Goal: Task Accomplishment & Management: Use online tool/utility

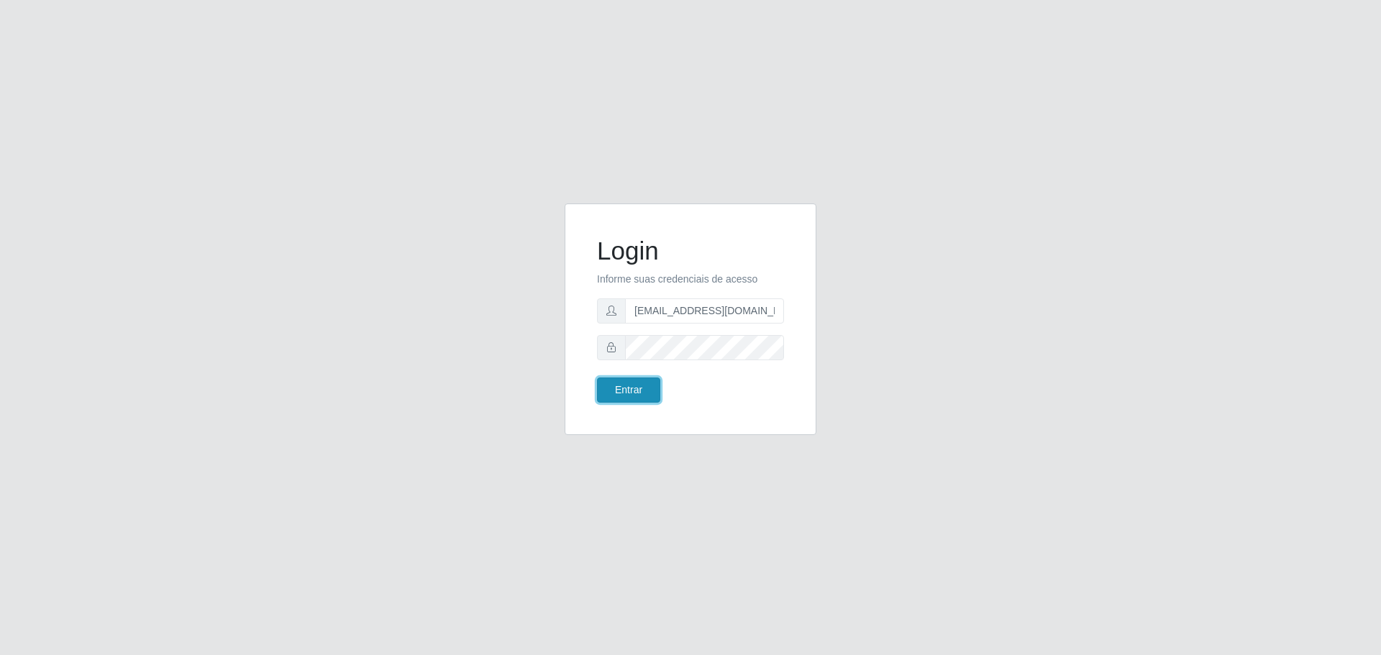
click at [629, 391] on button "Entrar" at bounding box center [628, 390] width 63 height 25
type input "[EMAIL_ADDRESS][DOMAIN_NAME]"
click at [620, 388] on button "Entrar" at bounding box center [628, 390] width 63 height 25
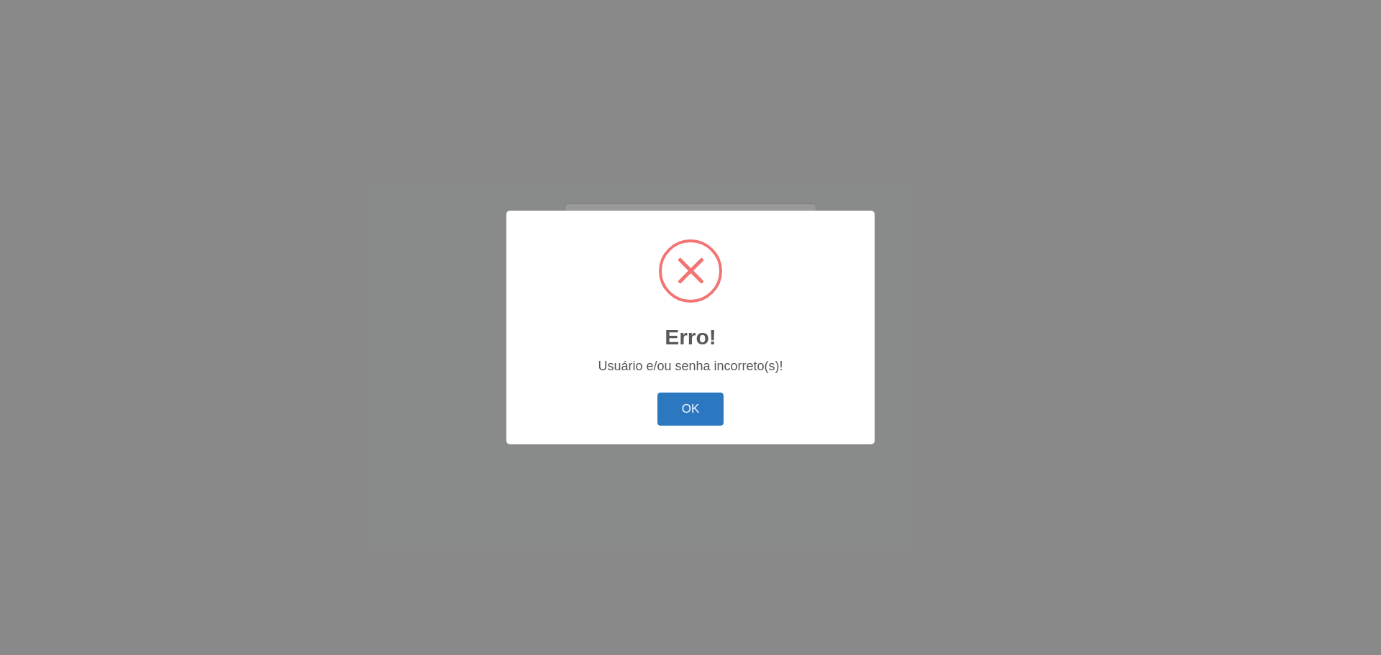
click at [688, 404] on button "OK" at bounding box center [690, 410] width 67 height 34
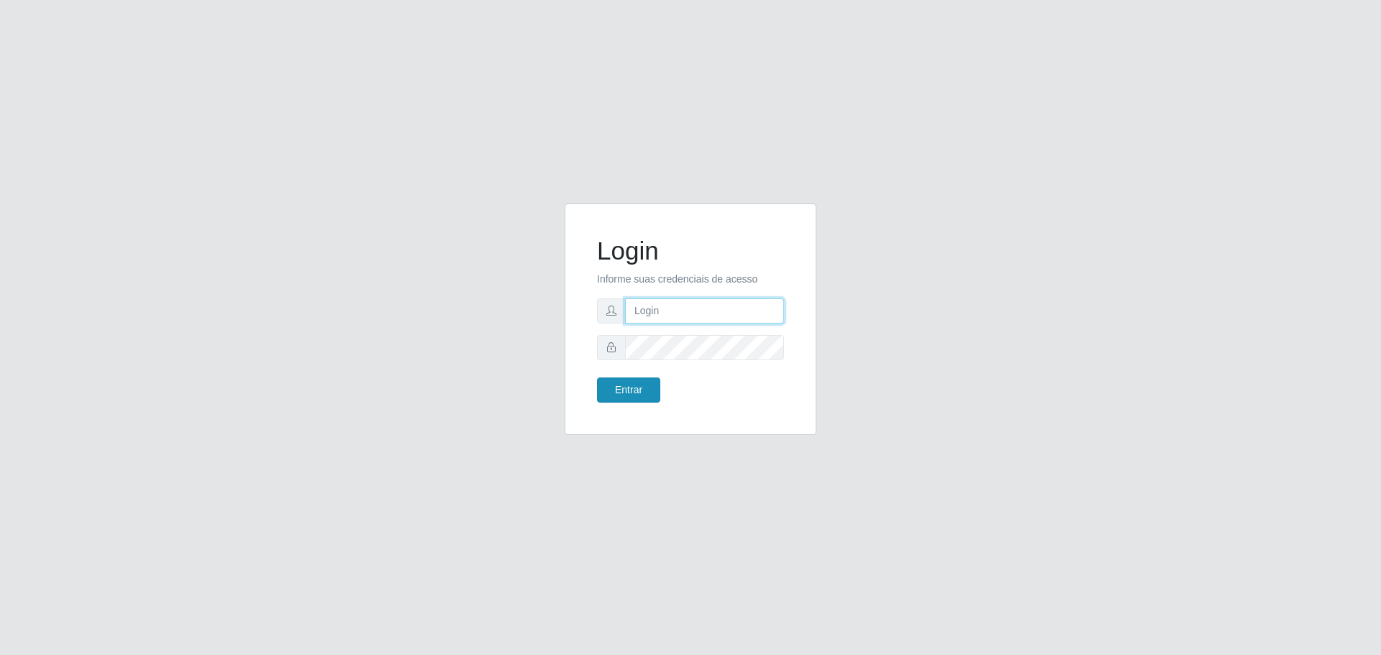
type input "[EMAIL_ADDRESS][DOMAIN_NAME]"
click at [642, 386] on button "Entrar" at bounding box center [628, 390] width 63 height 25
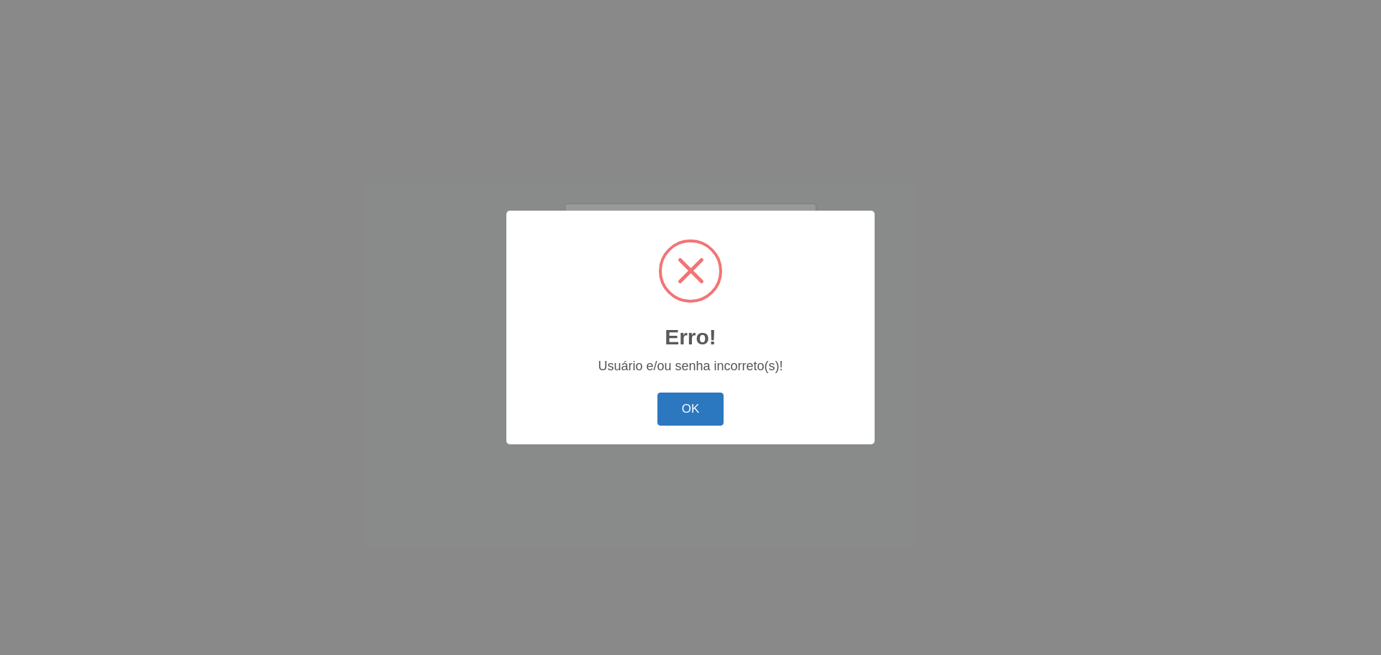
click at [714, 412] on button "OK" at bounding box center [690, 410] width 67 height 34
